Goal: Transaction & Acquisition: Purchase product/service

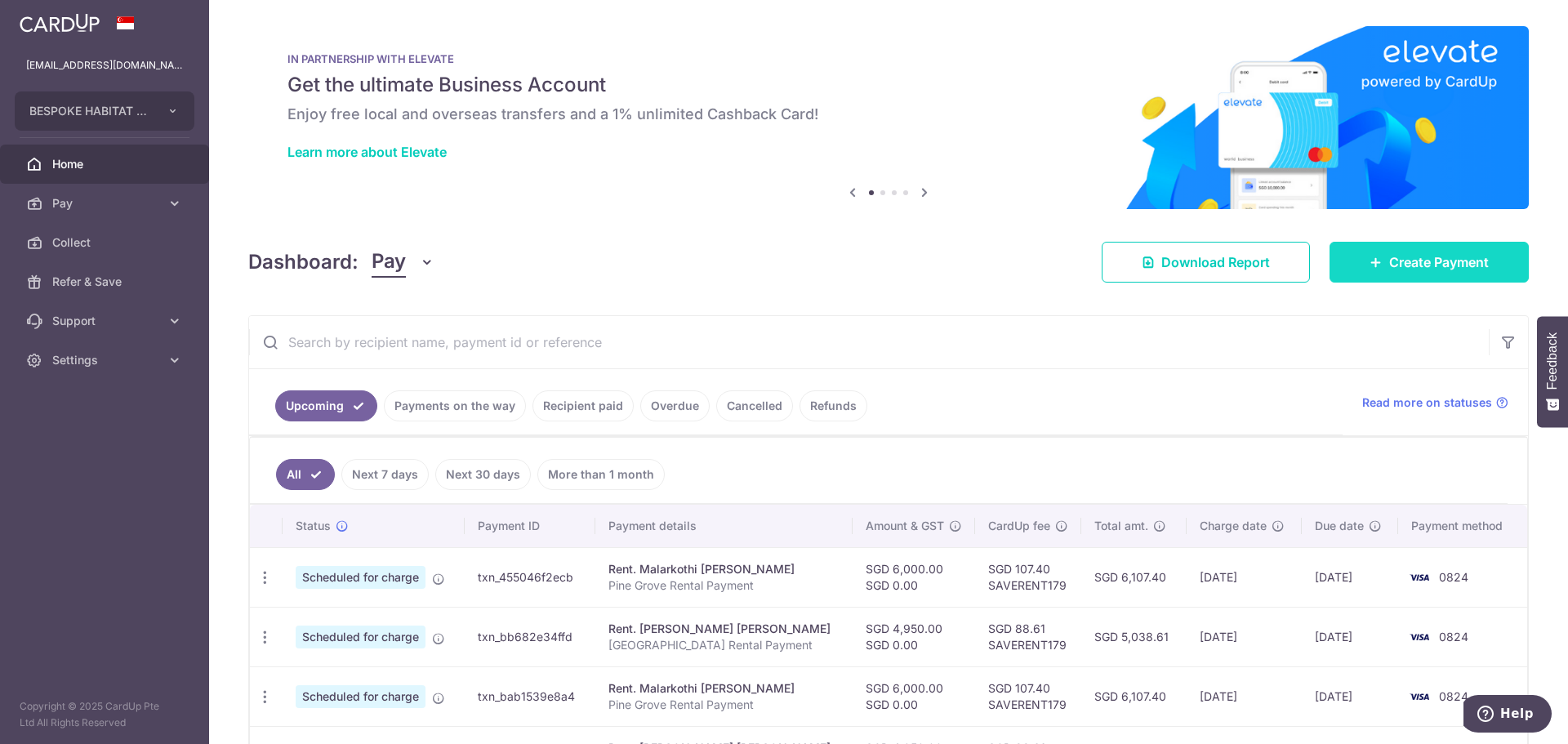
click at [1400, 266] on span "Create Payment" at bounding box center [1439, 263] width 100 height 20
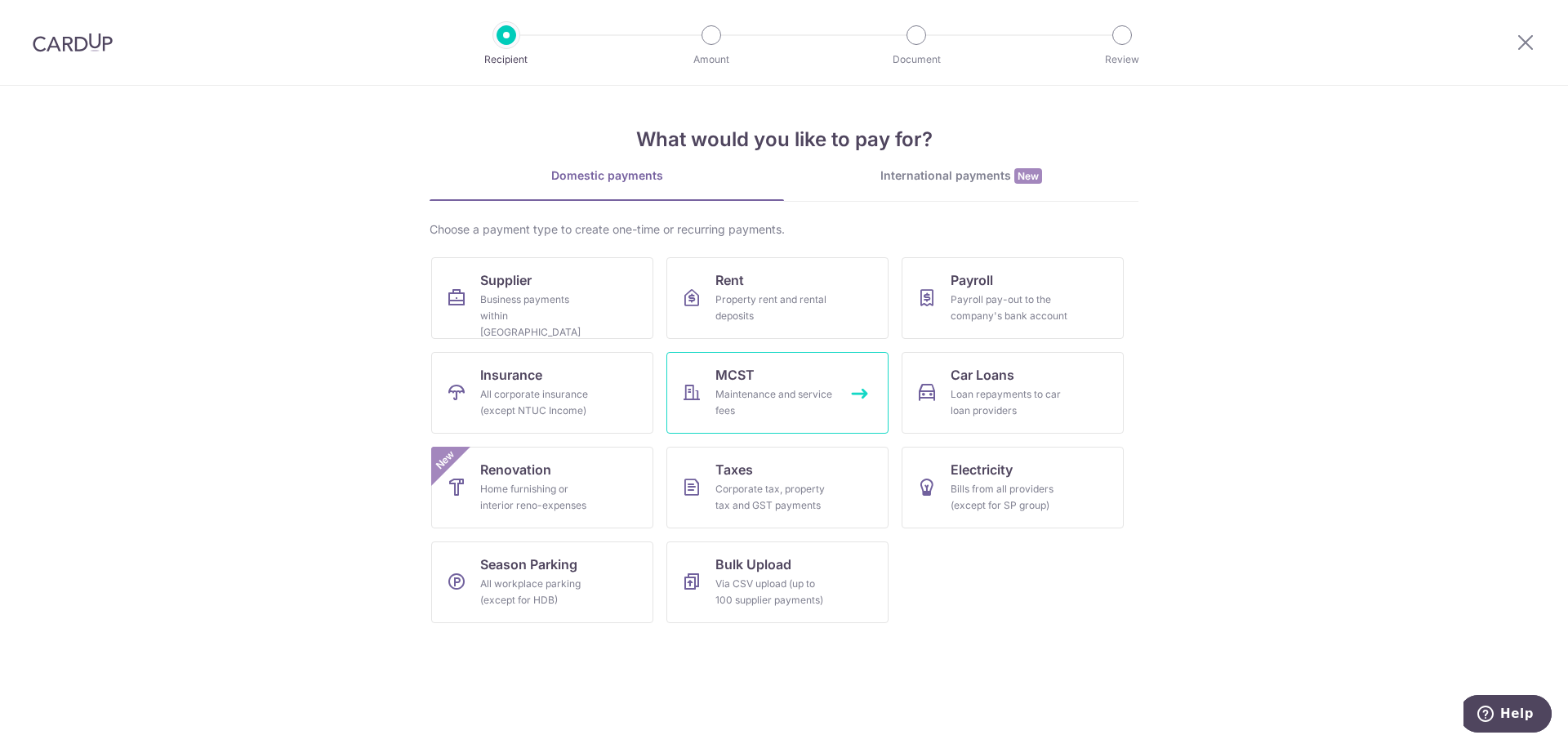
click at [800, 397] on div "Maintenance and service fees" at bounding box center [774, 402] width 118 height 33
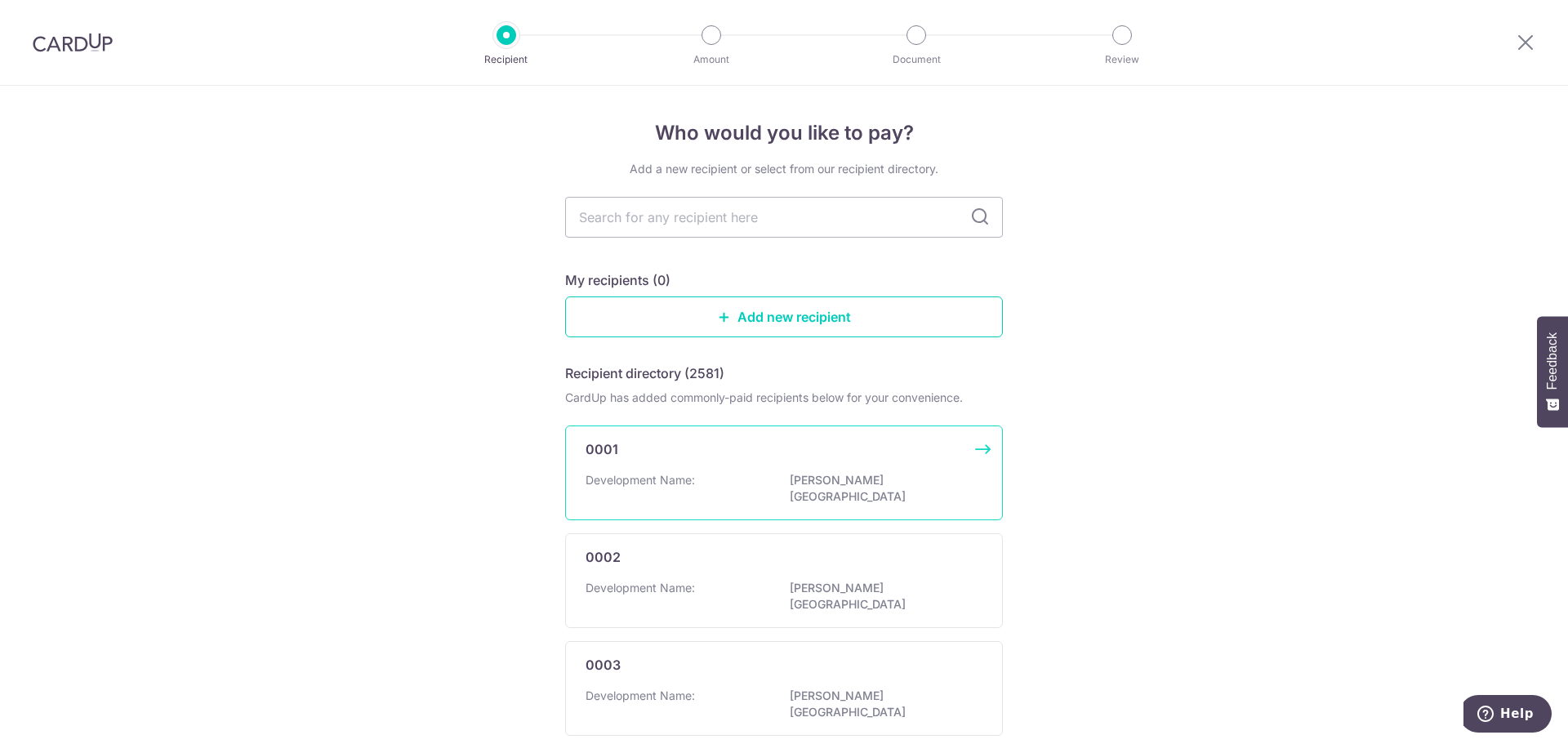
click at [764, 462] on div "0001 Development Name: BENG TONG MANSION" at bounding box center [784, 473] width 438 height 95
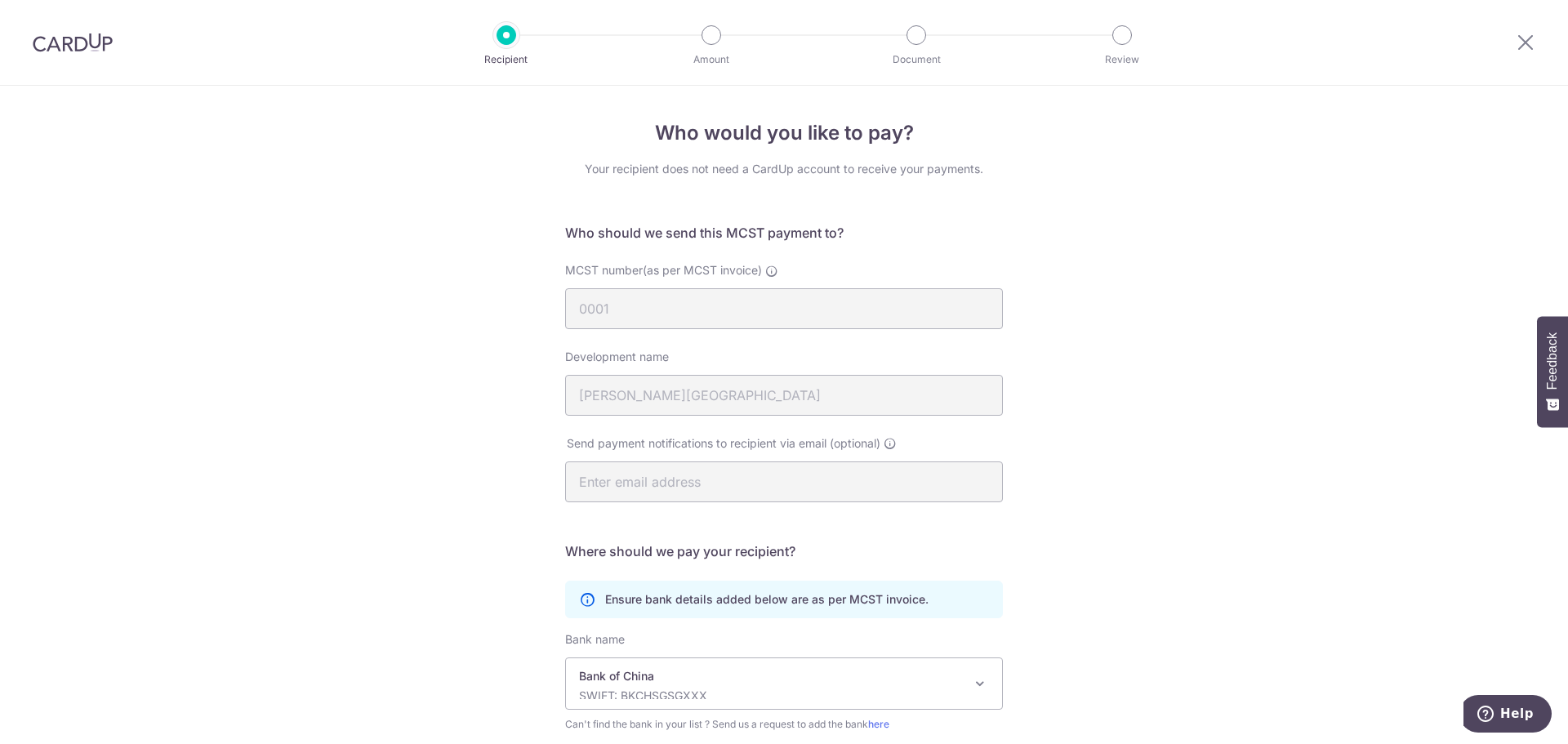
click at [76, 45] on img at bounding box center [72, 43] width 80 height 20
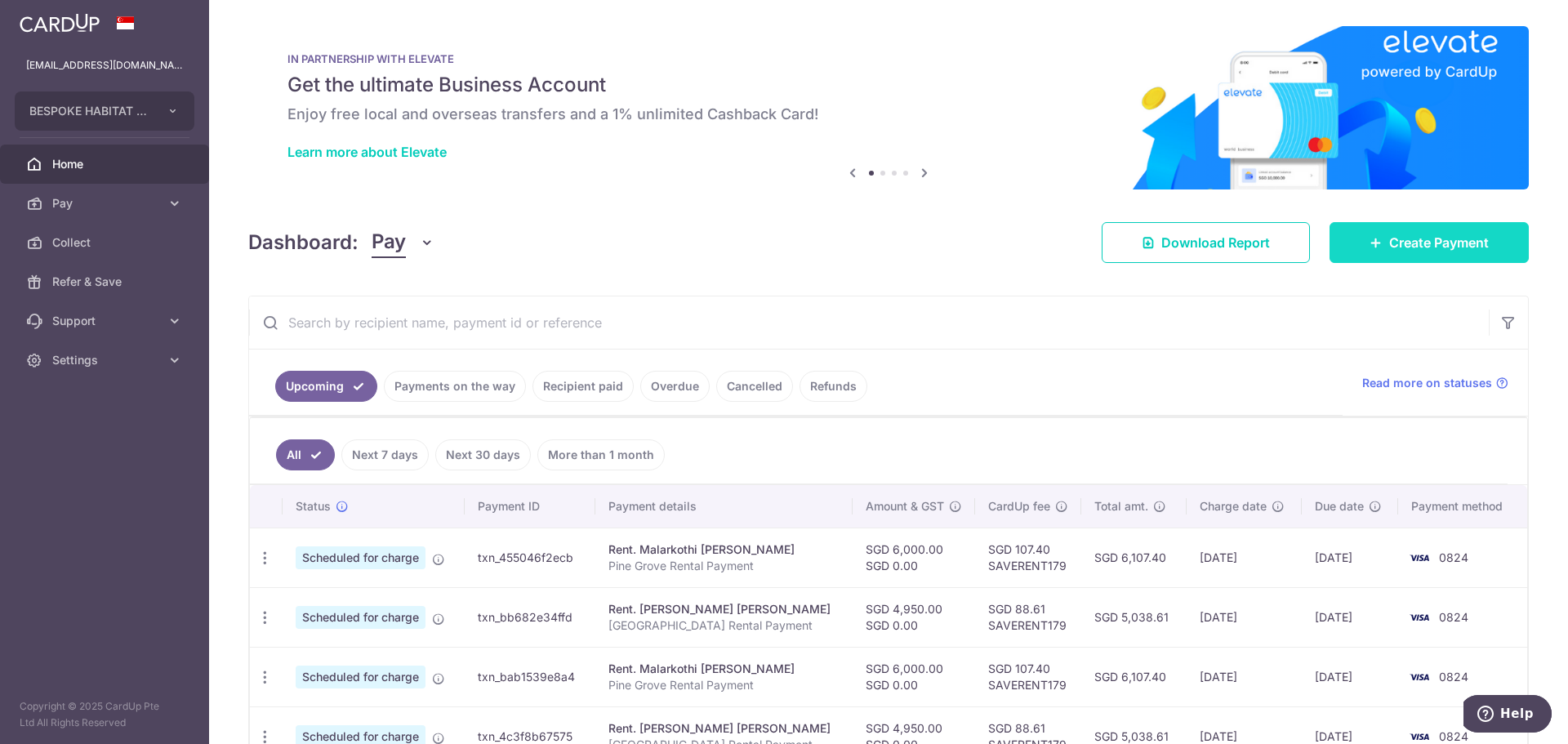
click at [1453, 244] on span "Create Payment" at bounding box center [1439, 243] width 100 height 20
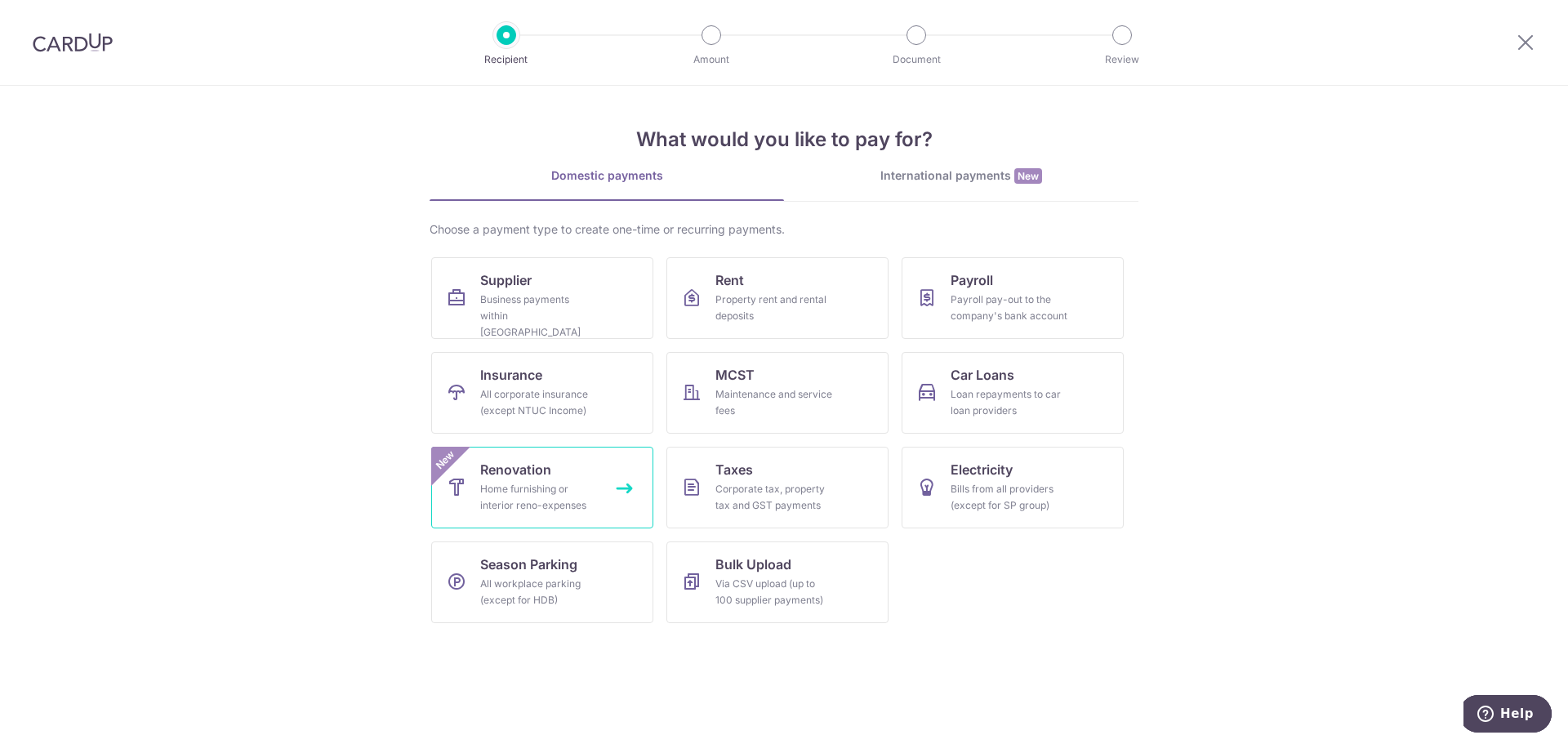
click at [578, 486] on div "Home furnishing or interior reno-expenses" at bounding box center [539, 496] width 118 height 33
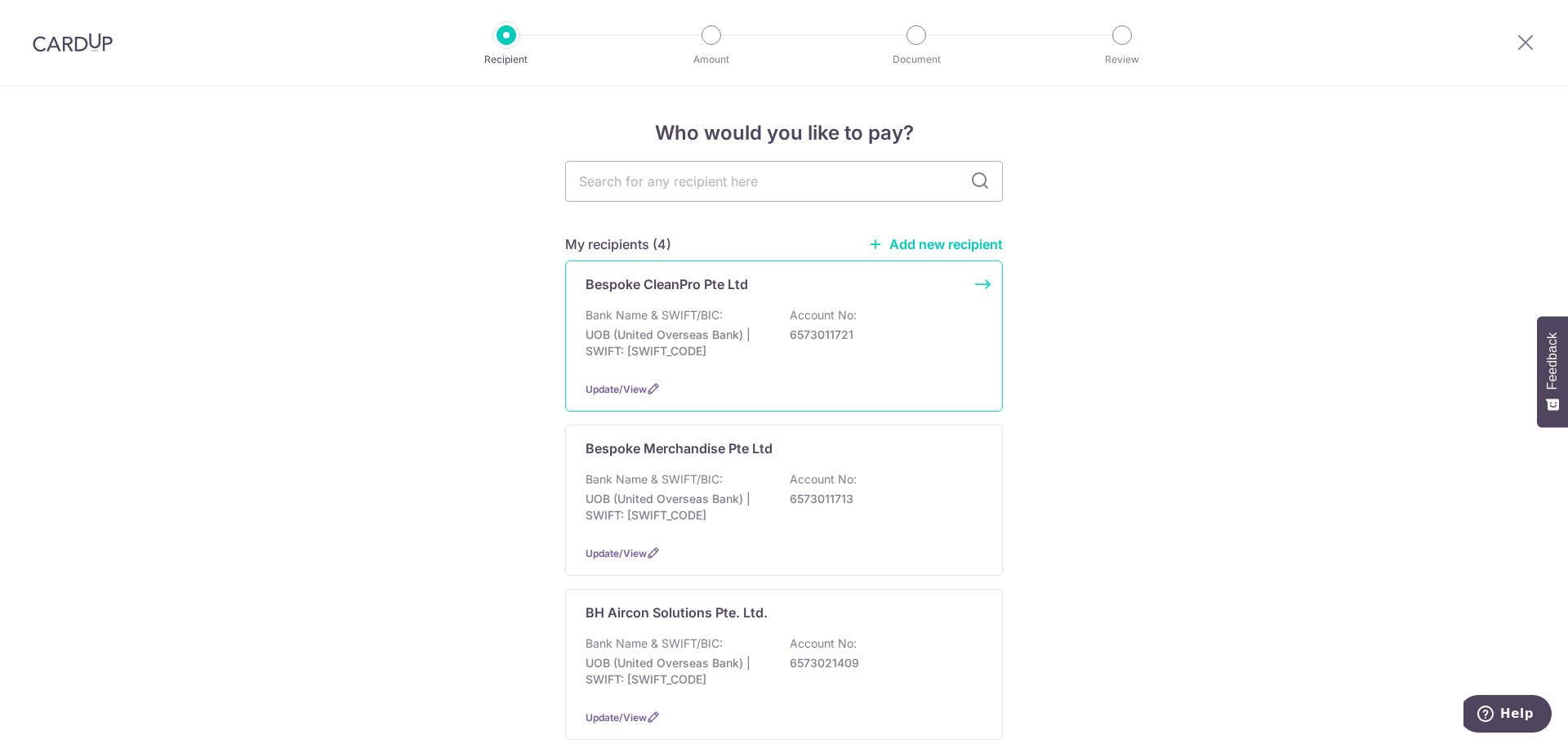
click at [810, 325] on div "Bank Name & SWIFT/BIC: UOB (United Overseas Bank) | SWIFT: [SWIFT_CODE] Account…" at bounding box center [784, 337] width 397 height 60
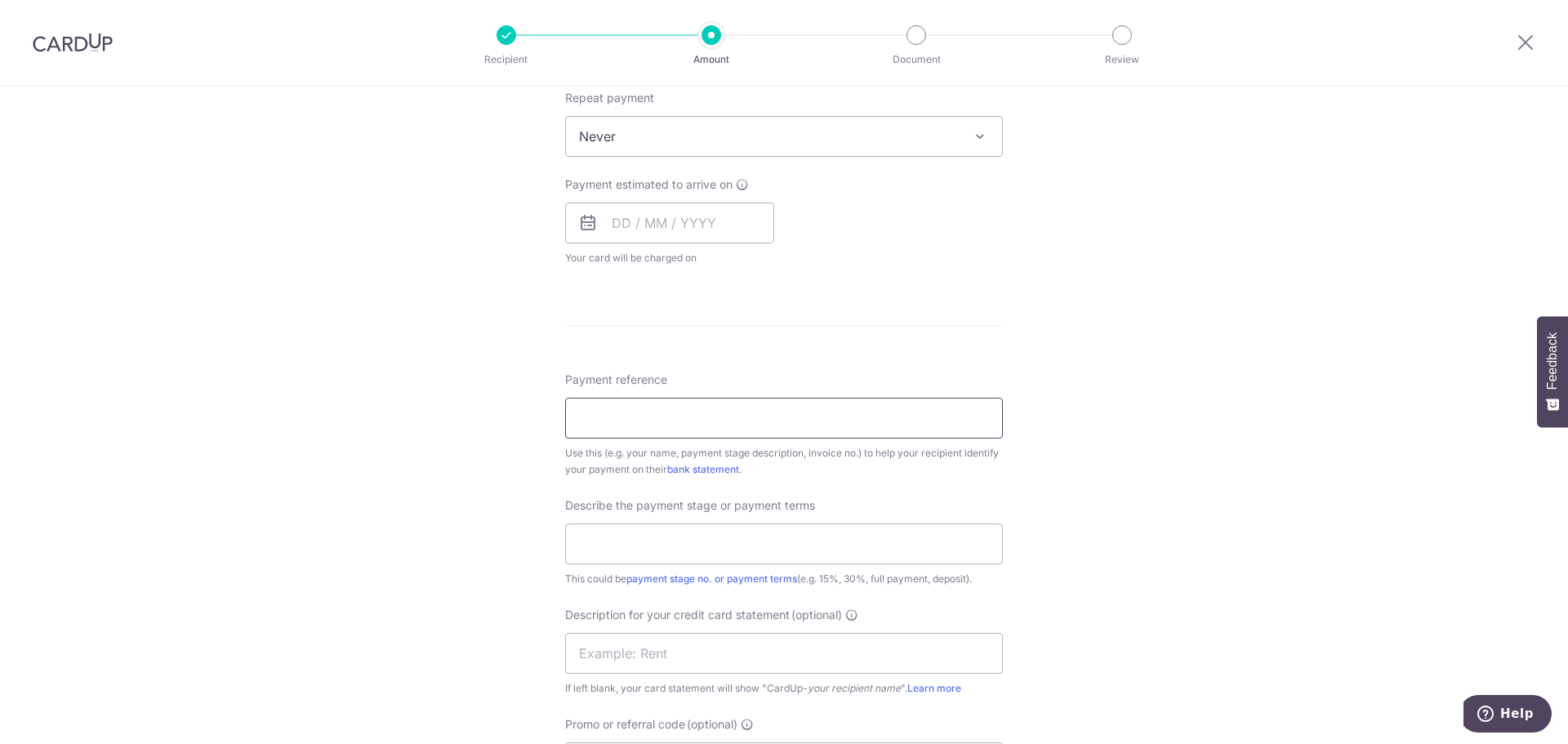
scroll to position [572, 0]
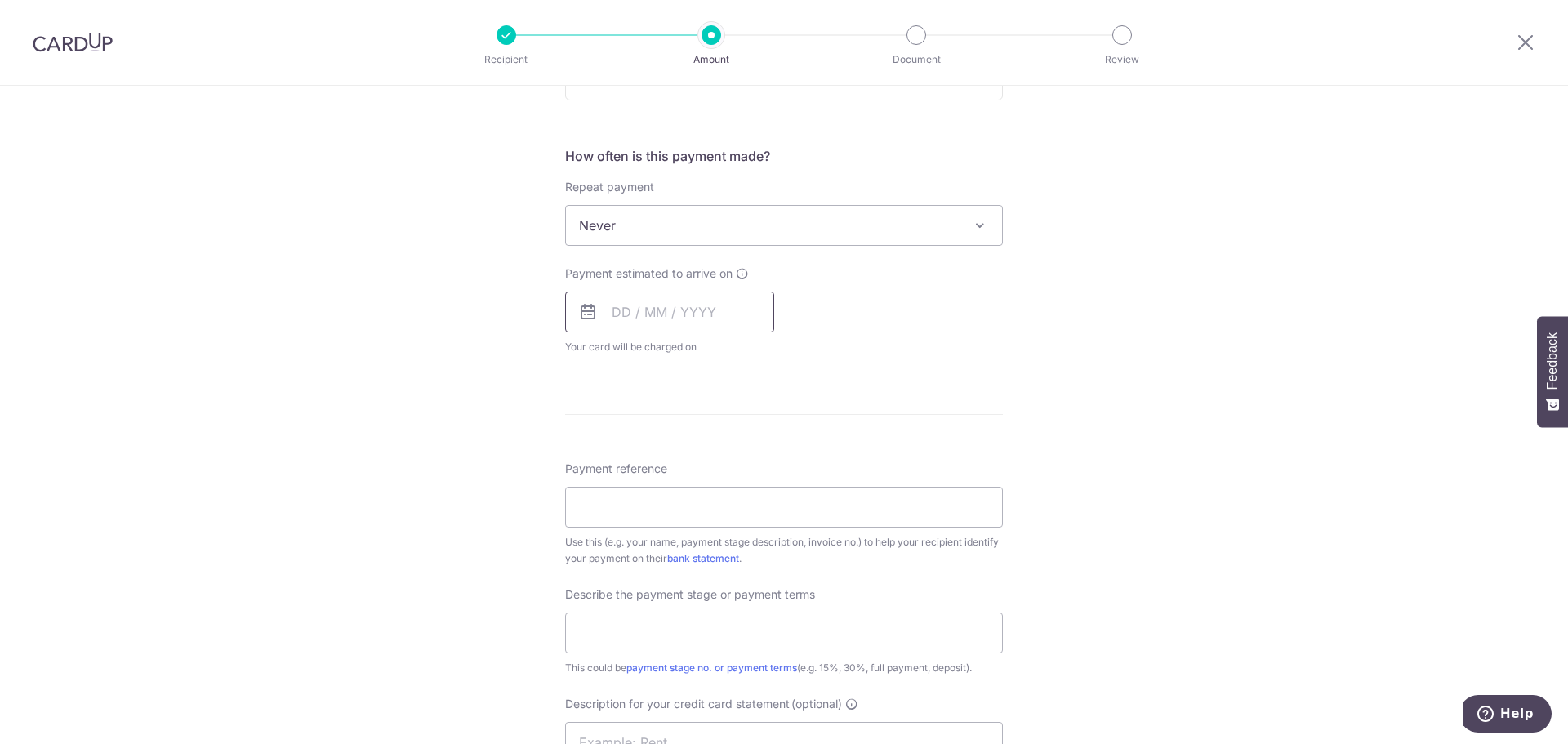
click at [706, 309] on input "text" at bounding box center [669, 311] width 209 height 41
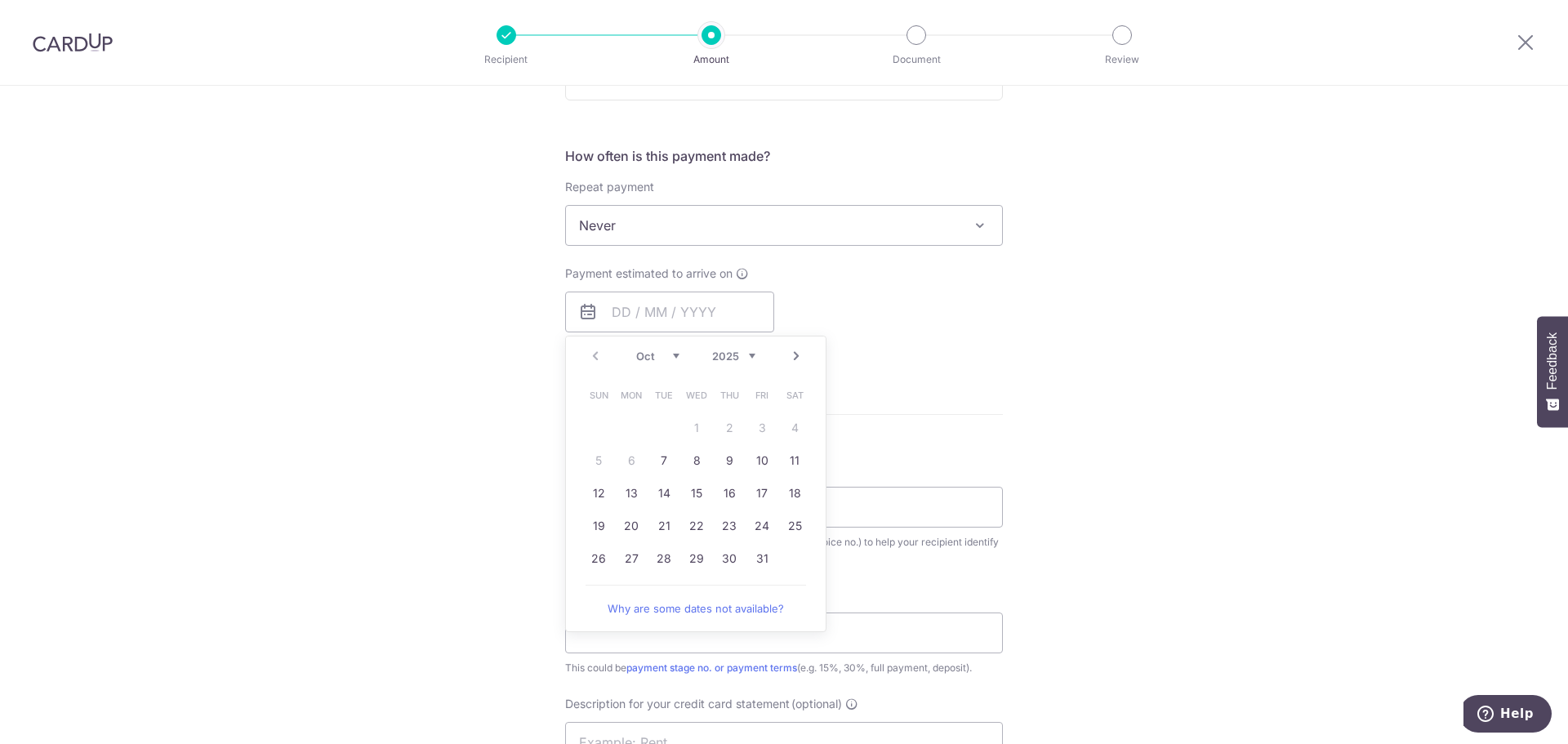
drag, startPoint x: 1278, startPoint y: 248, endPoint x: 1267, endPoint y: 253, distance: 12.1
click at [1278, 248] on div "Tell us more about your payment Enter payment amount SGD GST (optional) SGD Sel…" at bounding box center [784, 363] width 1568 height 1696
